Goal: Task Accomplishment & Management: Complete application form

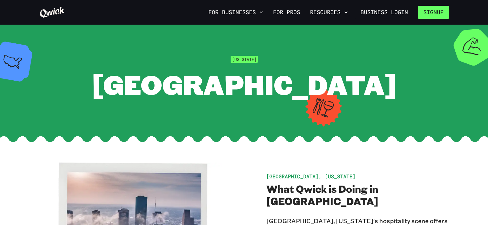
click at [432, 17] on button "Signup" at bounding box center [433, 12] width 31 height 13
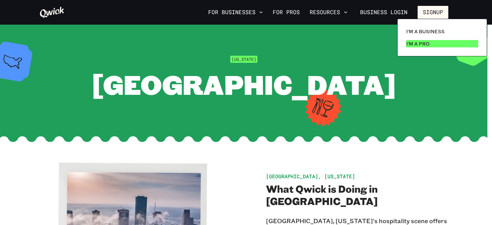
click at [425, 42] on p "I'm a Pro" at bounding box center [417, 43] width 23 height 7
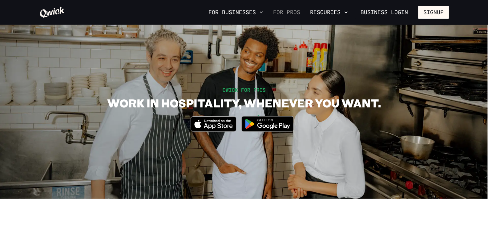
click at [289, 13] on link "For Pros" at bounding box center [286, 12] width 32 height 10
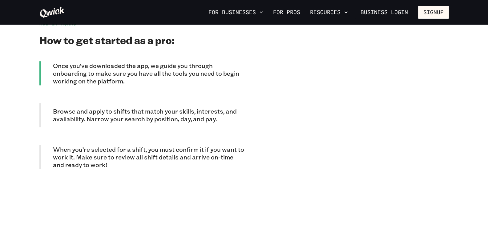
scroll to position [523, 0]
